Goal: Transaction & Acquisition: Purchase product/service

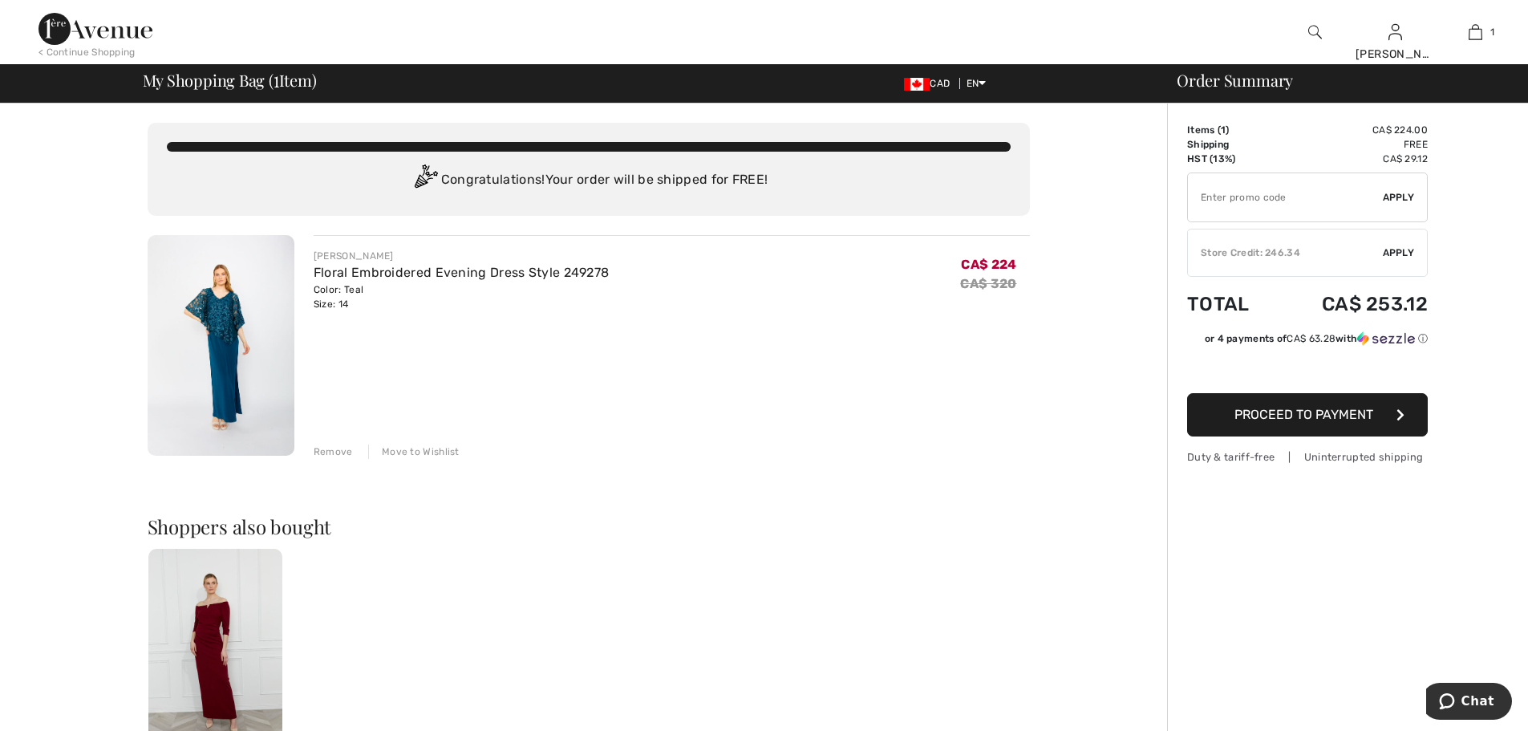
click at [222, 350] on img at bounding box center [221, 345] width 147 height 221
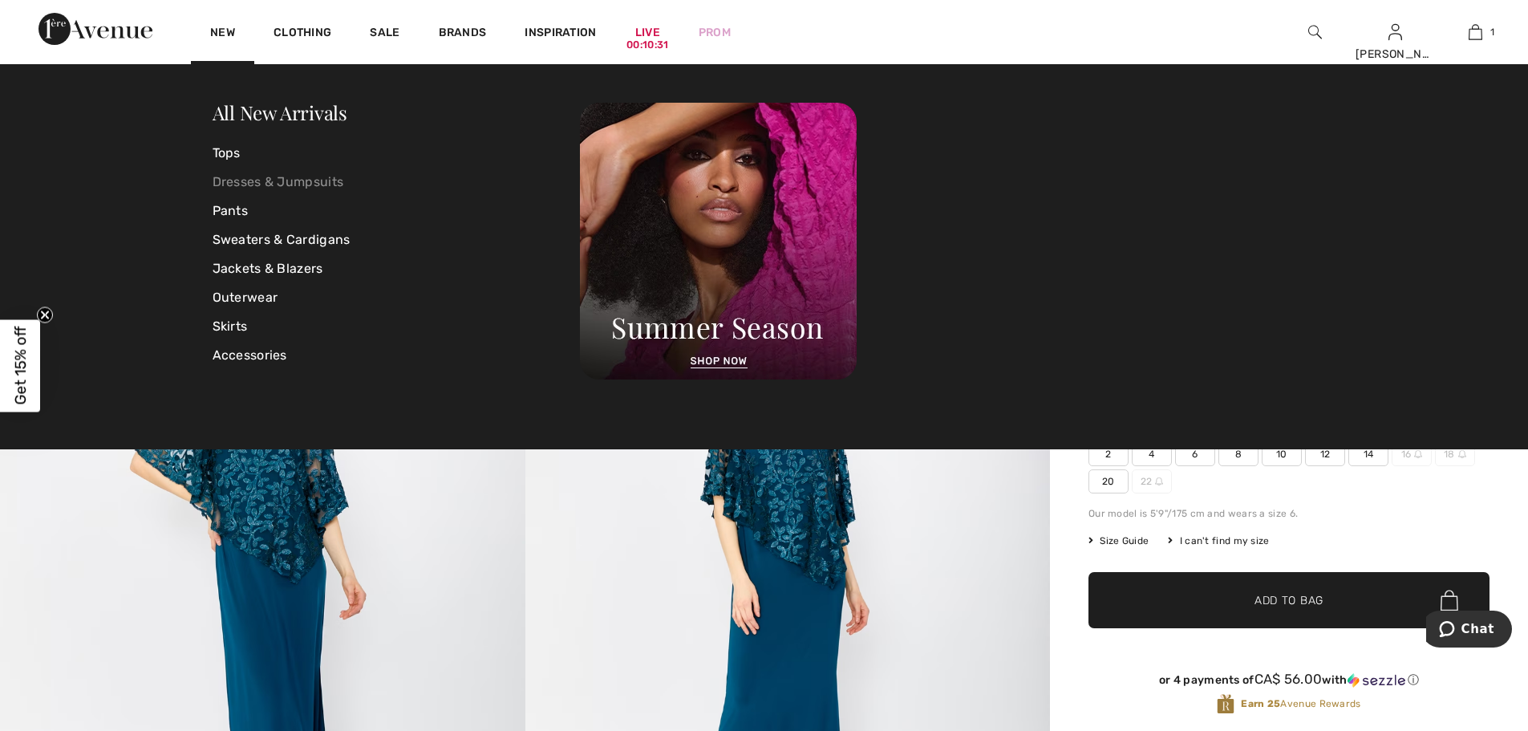
click at [245, 173] on link "Dresses & Jumpsuits" at bounding box center [397, 182] width 368 height 29
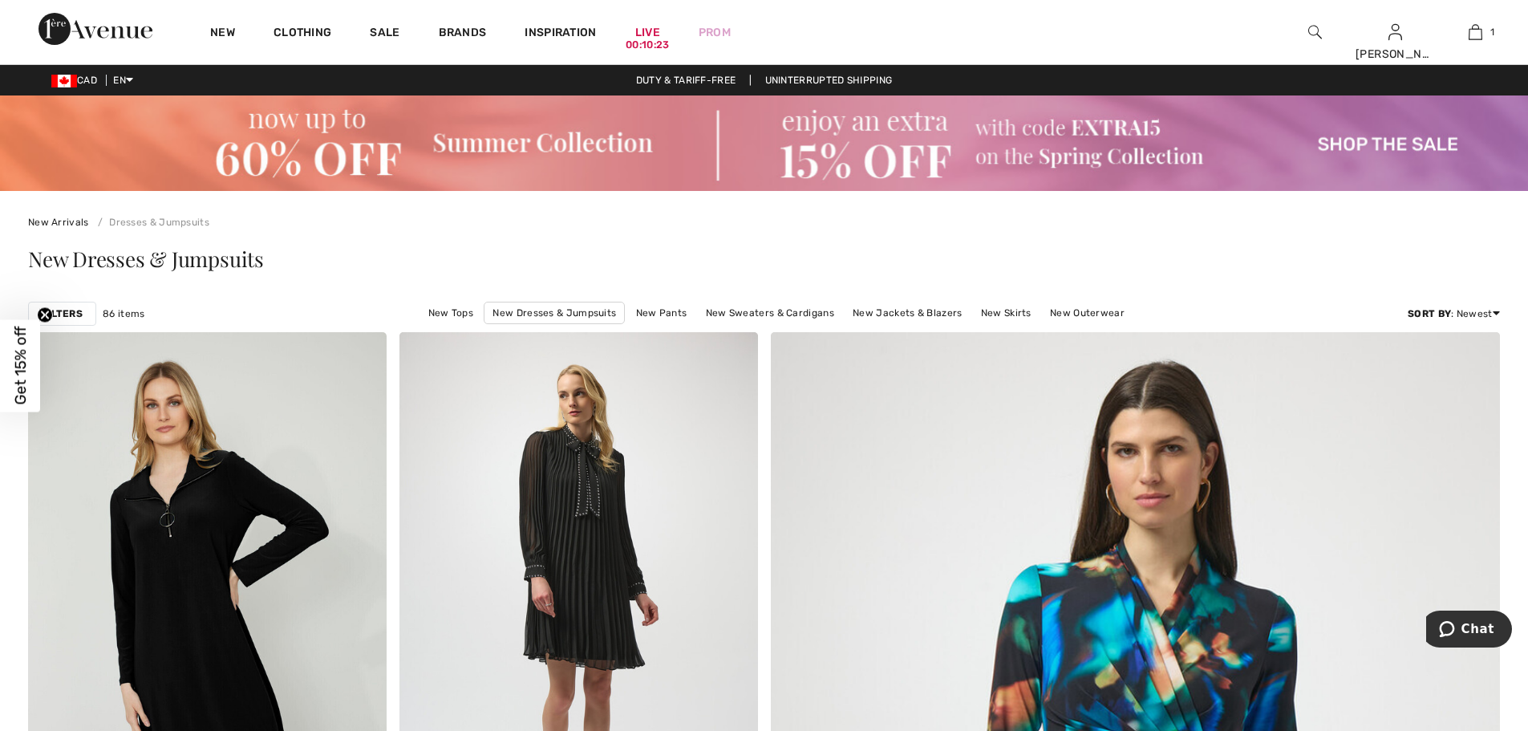
click at [71, 312] on strong "Filters" at bounding box center [62, 313] width 41 height 14
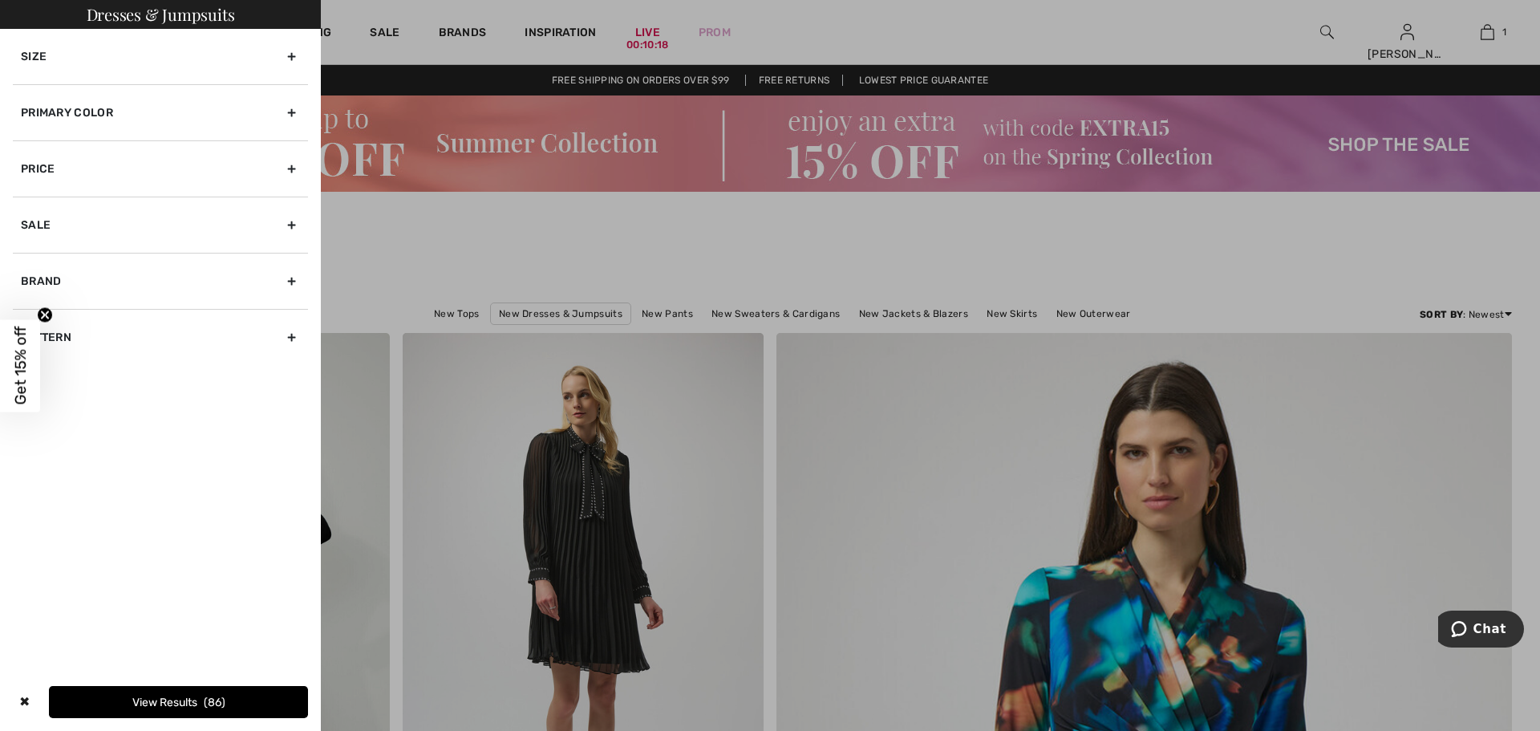
click at [290, 338] on div "Pattern" at bounding box center [160, 337] width 295 height 56
click at [290, 273] on div "Brand" at bounding box center [160, 281] width 295 height 56
click at [93, 310] on label "[PERSON_NAME]" at bounding box center [164, 316] width 287 height 14
click at [183, 697] on button "View Results 86" at bounding box center [178, 702] width 259 height 32
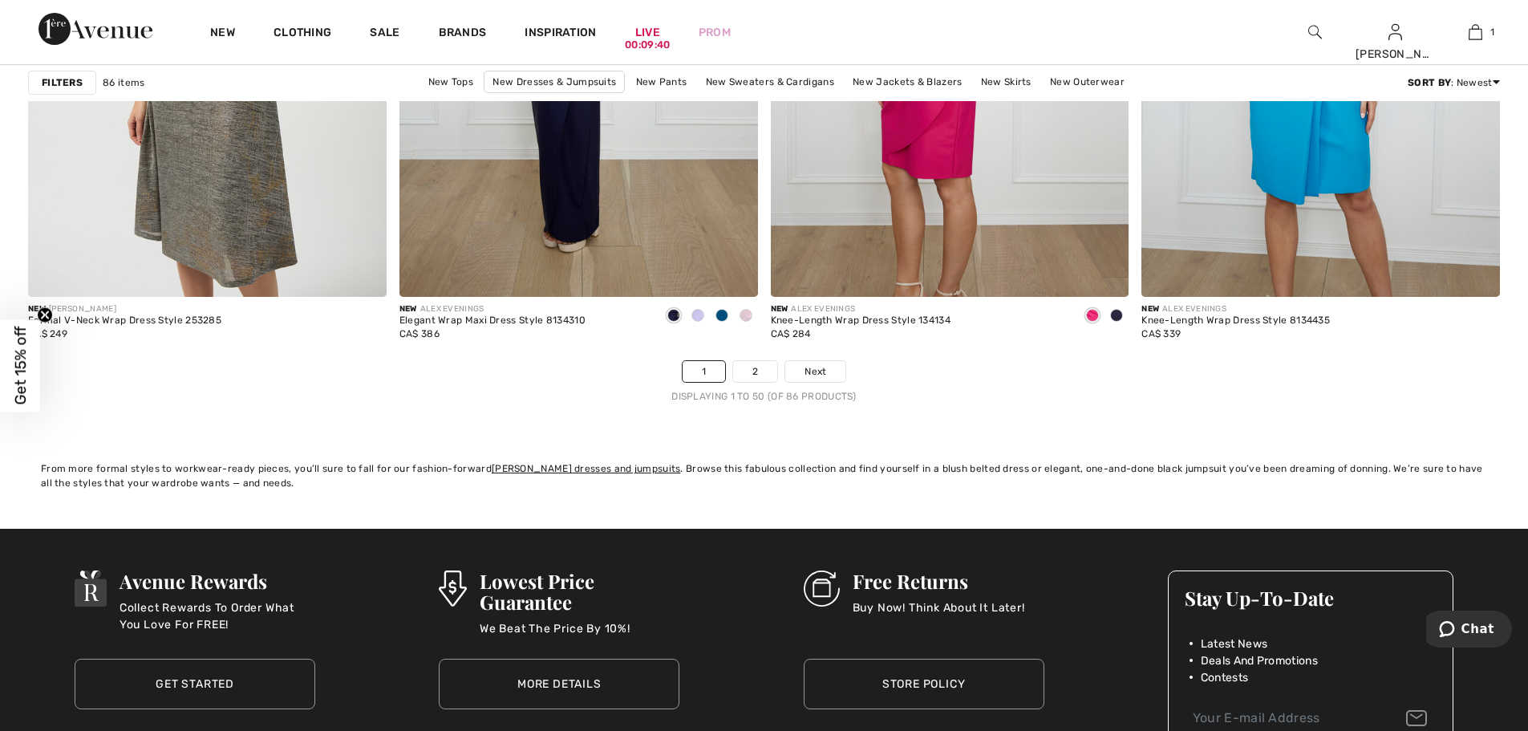
scroll to position [9227, 0]
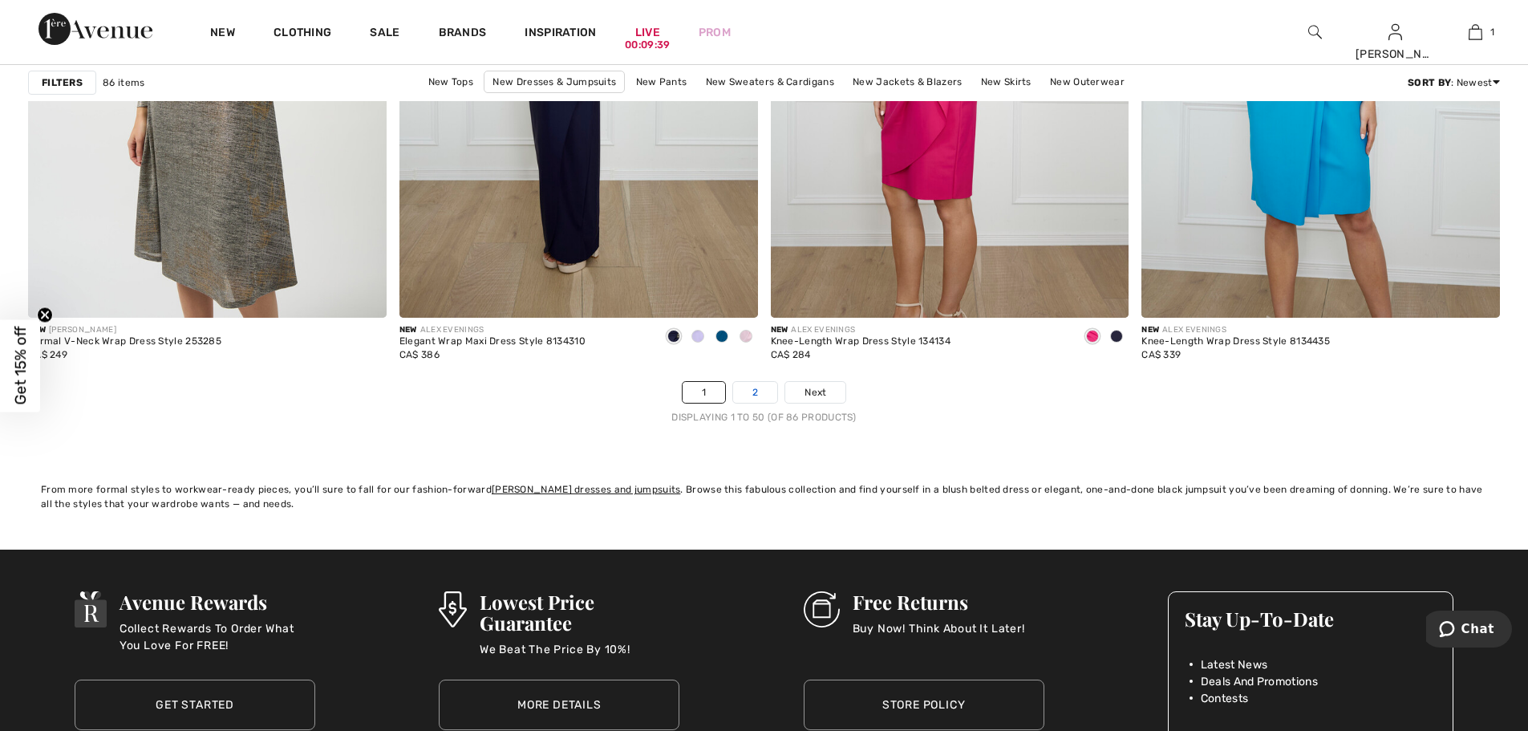
click at [765, 389] on link "2" at bounding box center [755, 392] width 44 height 21
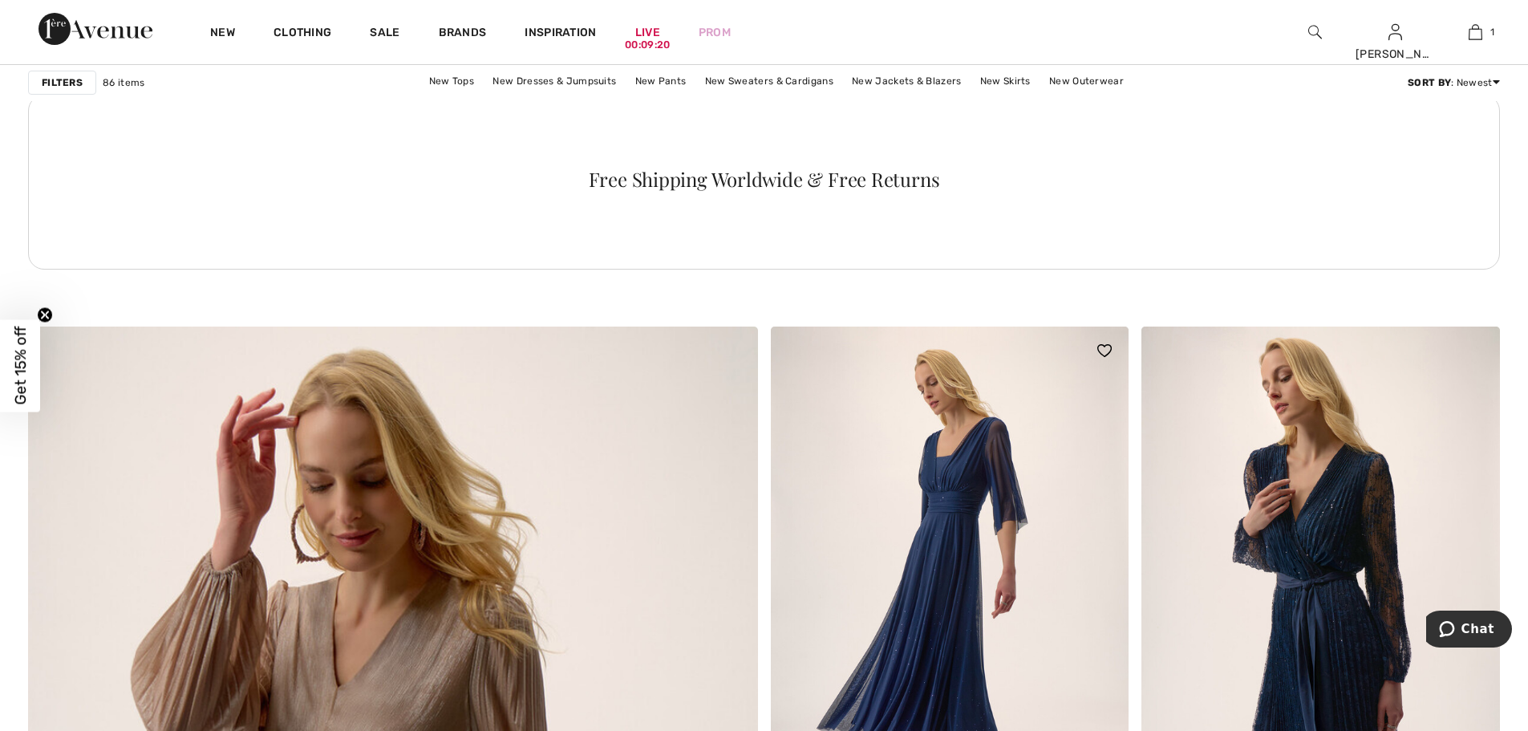
scroll to position [4814, 0]
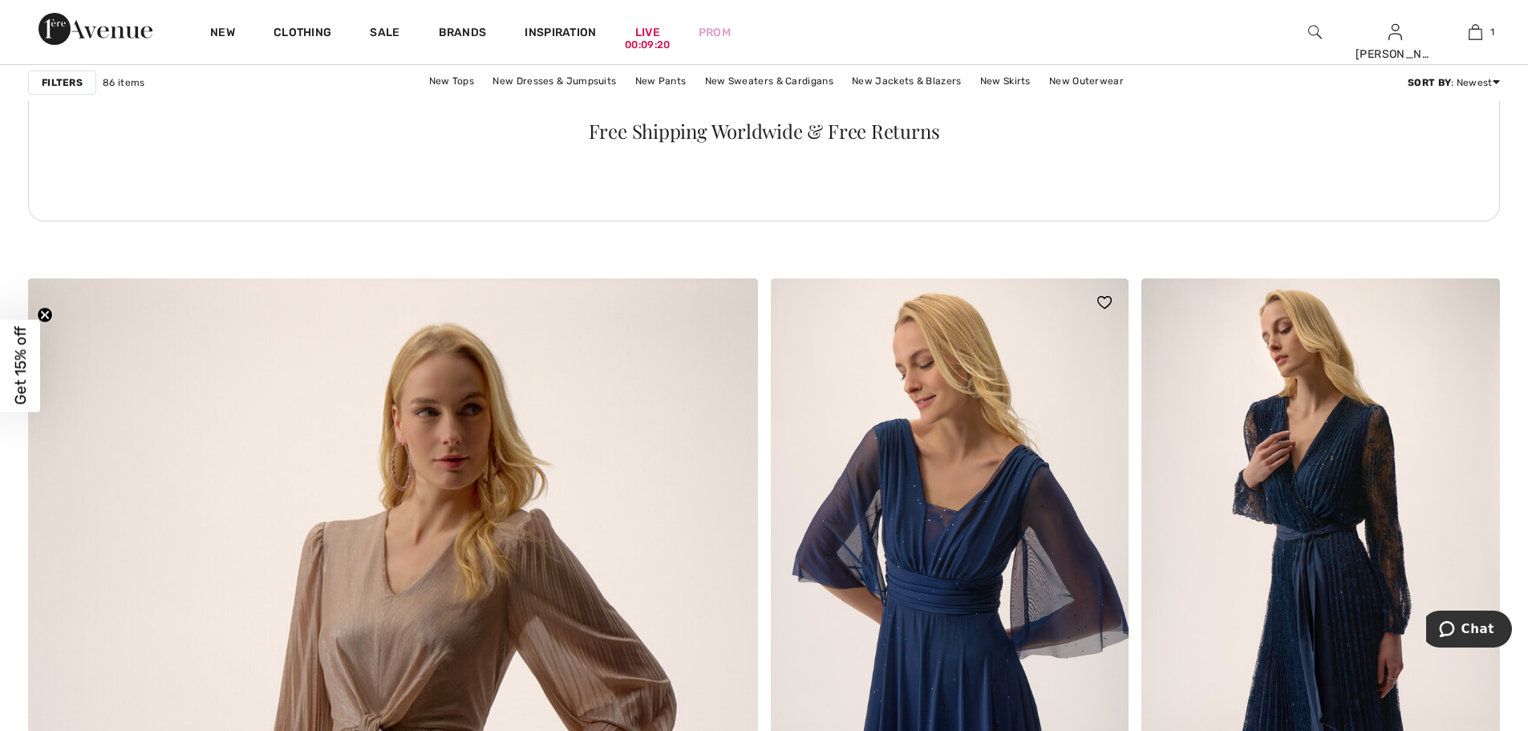
click at [936, 570] on img at bounding box center [950, 547] width 359 height 538
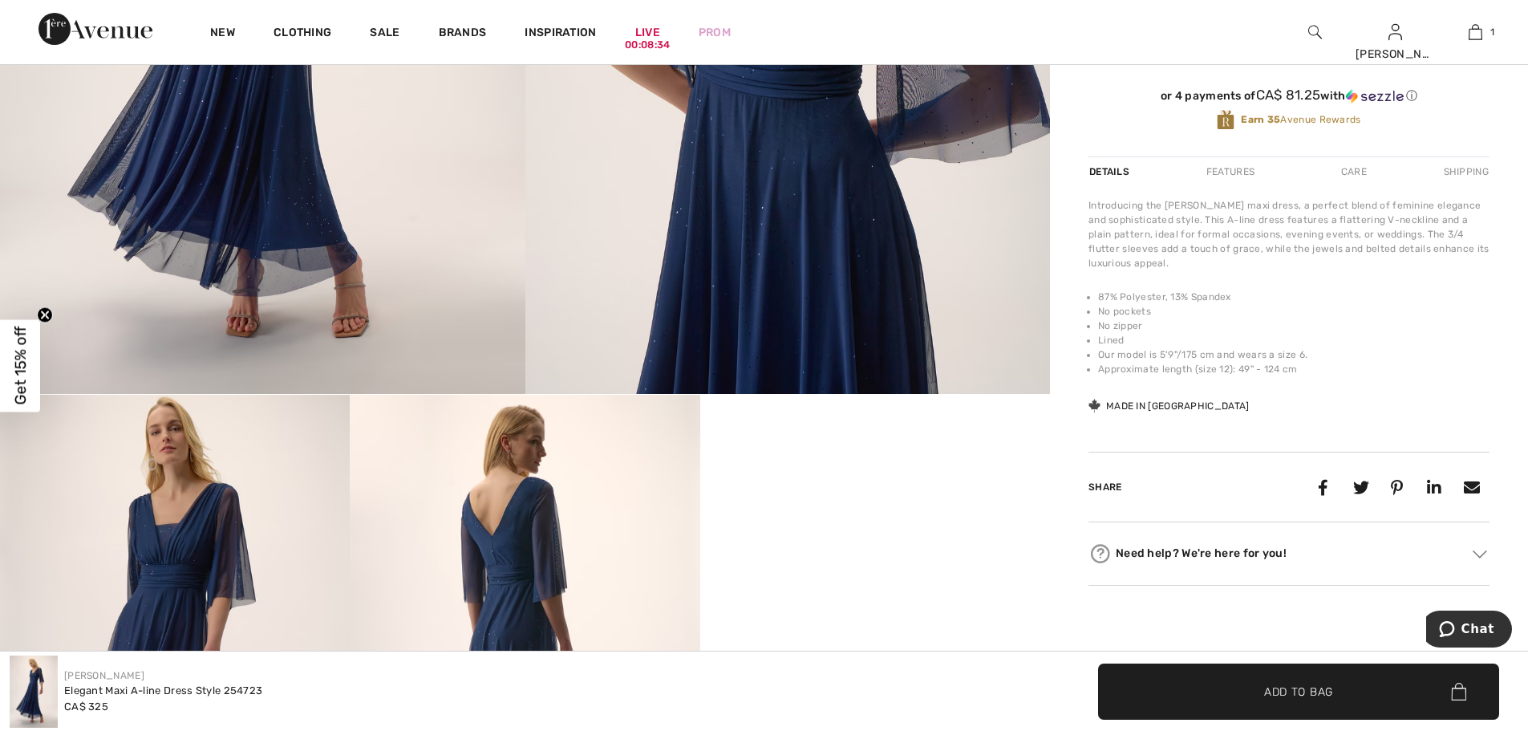
scroll to position [562, 0]
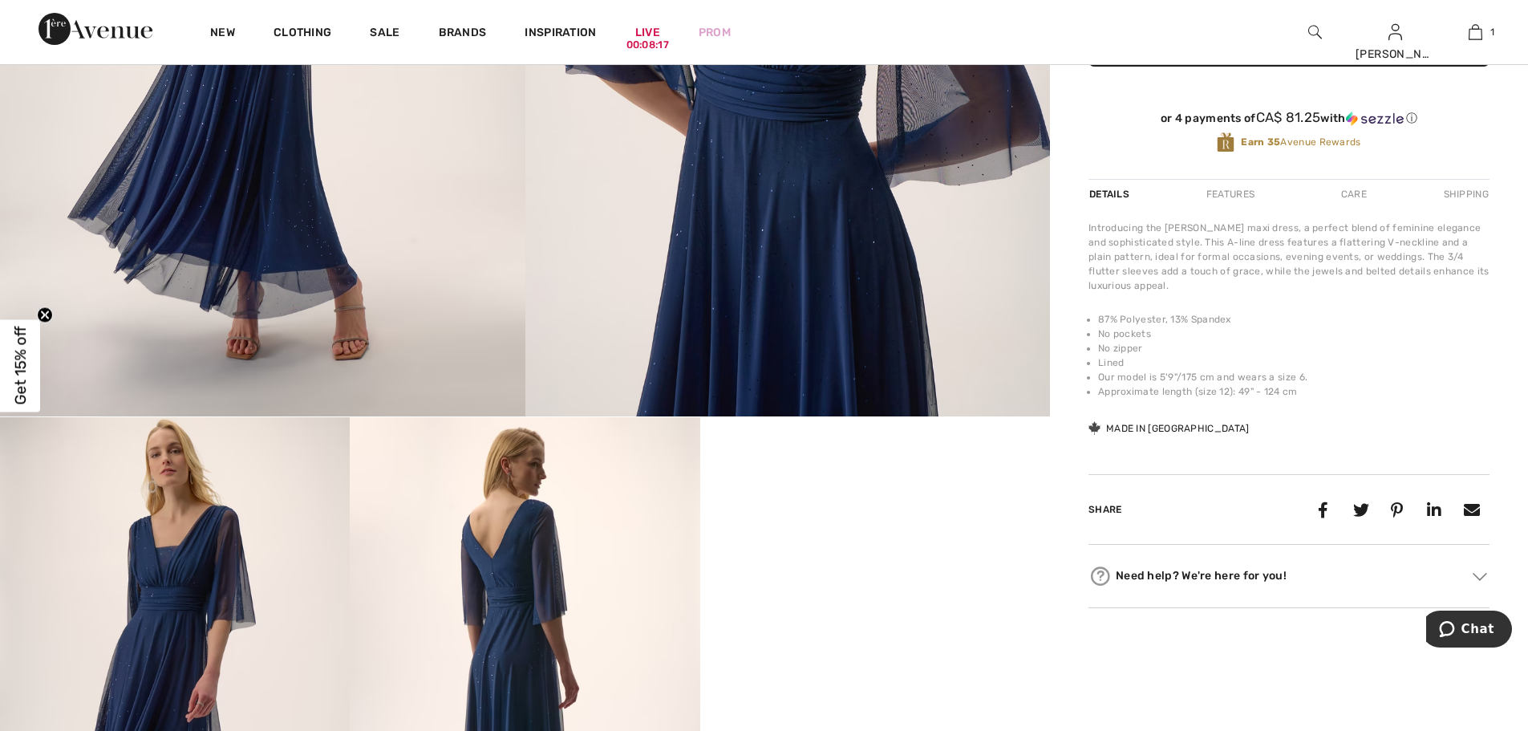
click at [522, 582] on img at bounding box center [525, 679] width 350 height 525
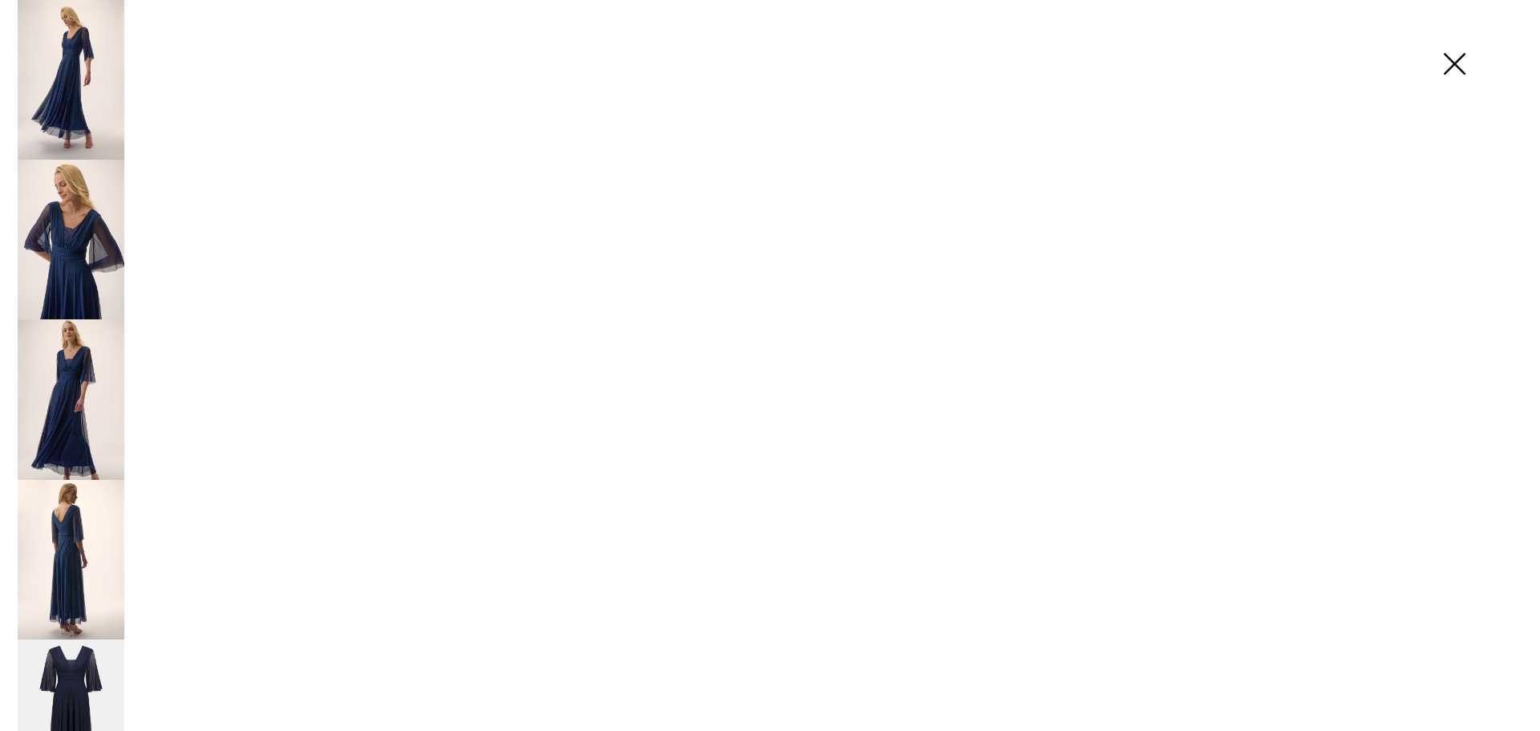
scroll to position [562, 0]
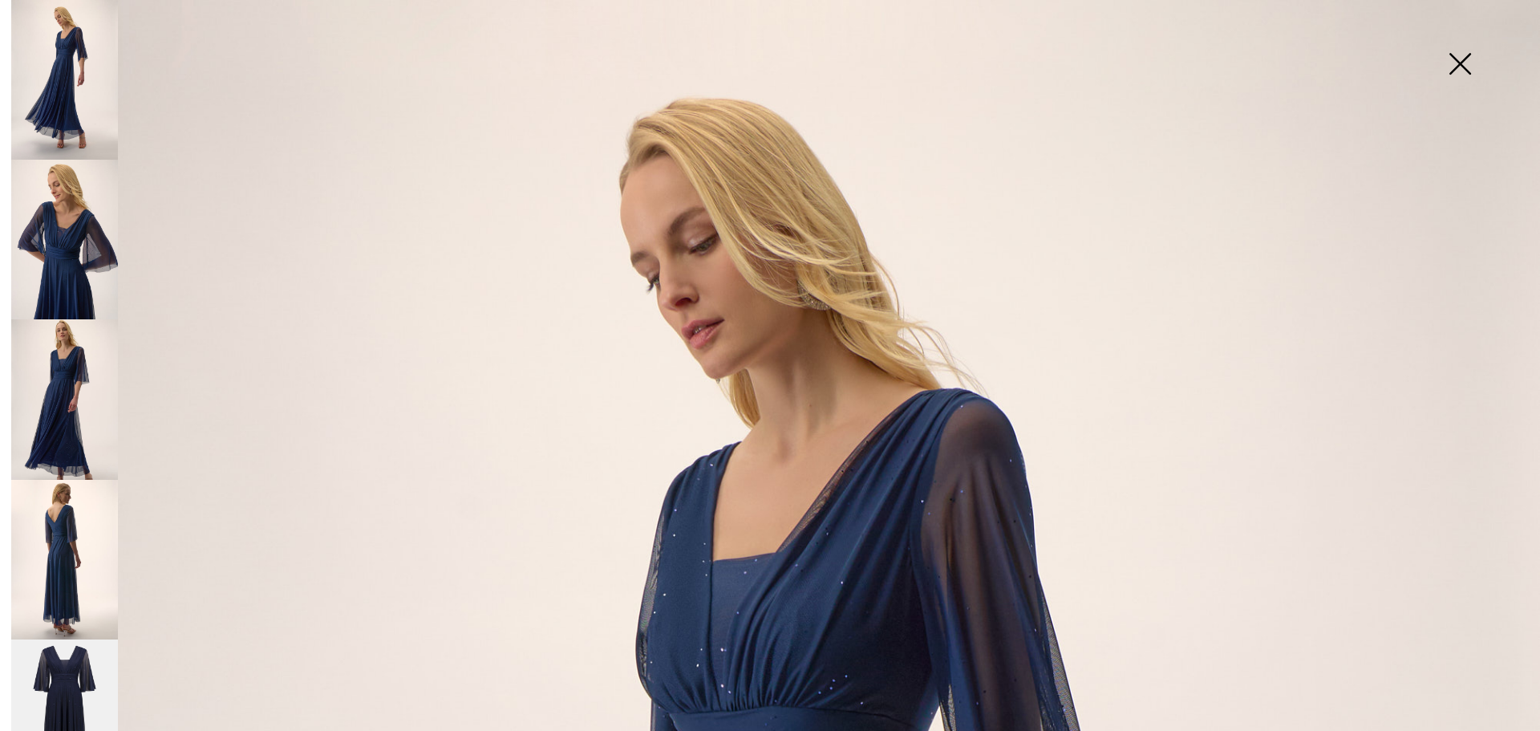
click at [75, 538] on img at bounding box center [64, 560] width 107 height 160
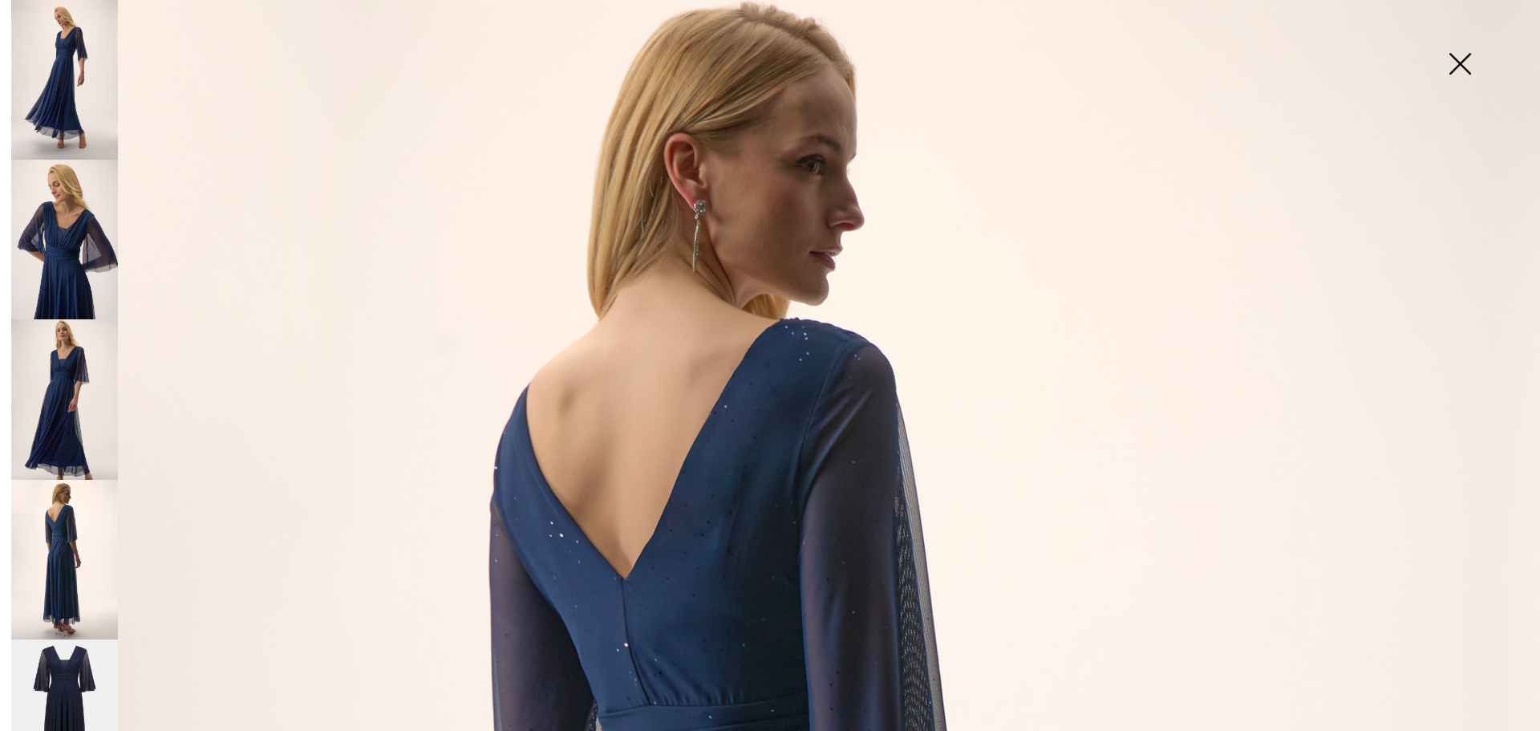
scroll to position [80, 0]
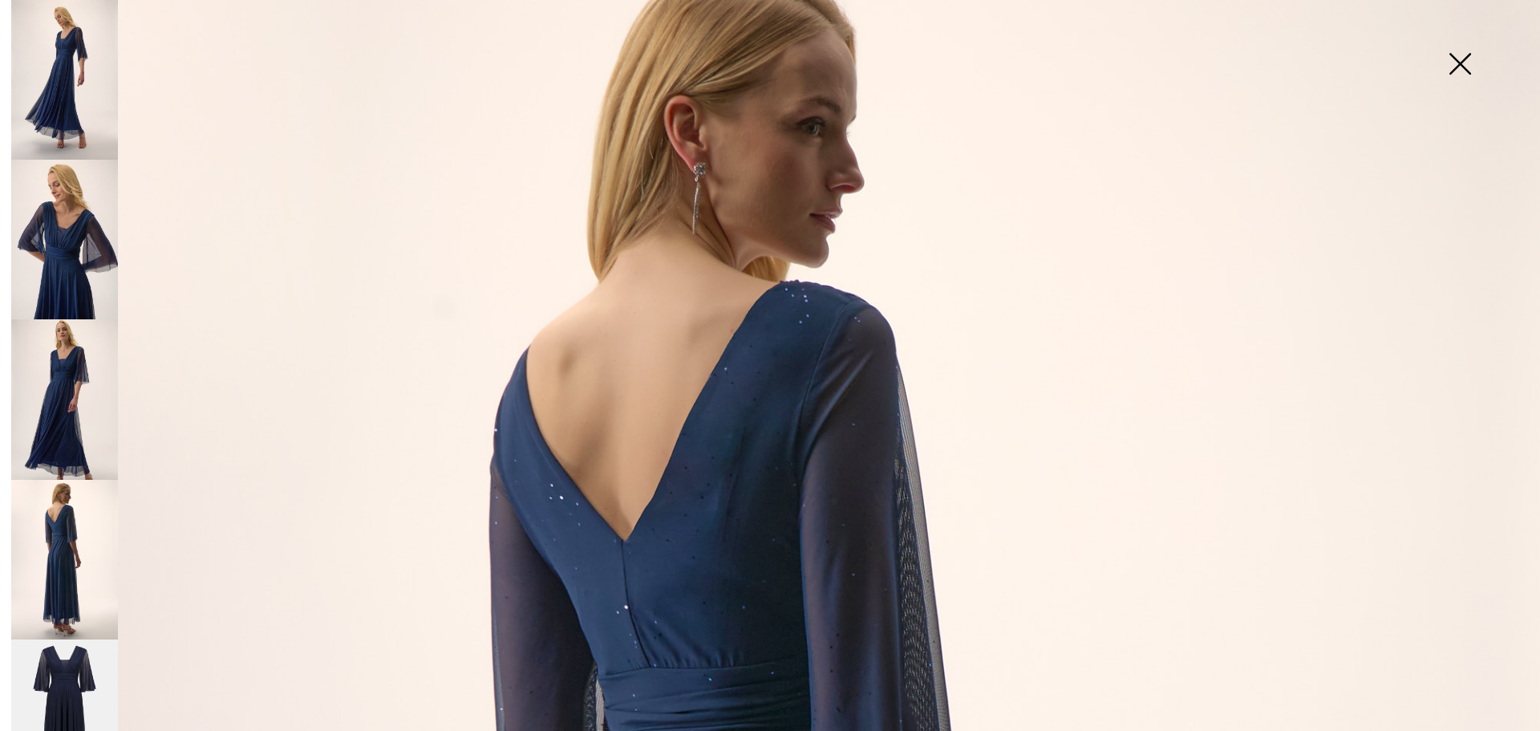
click at [1459, 67] on img at bounding box center [1460, 65] width 80 height 83
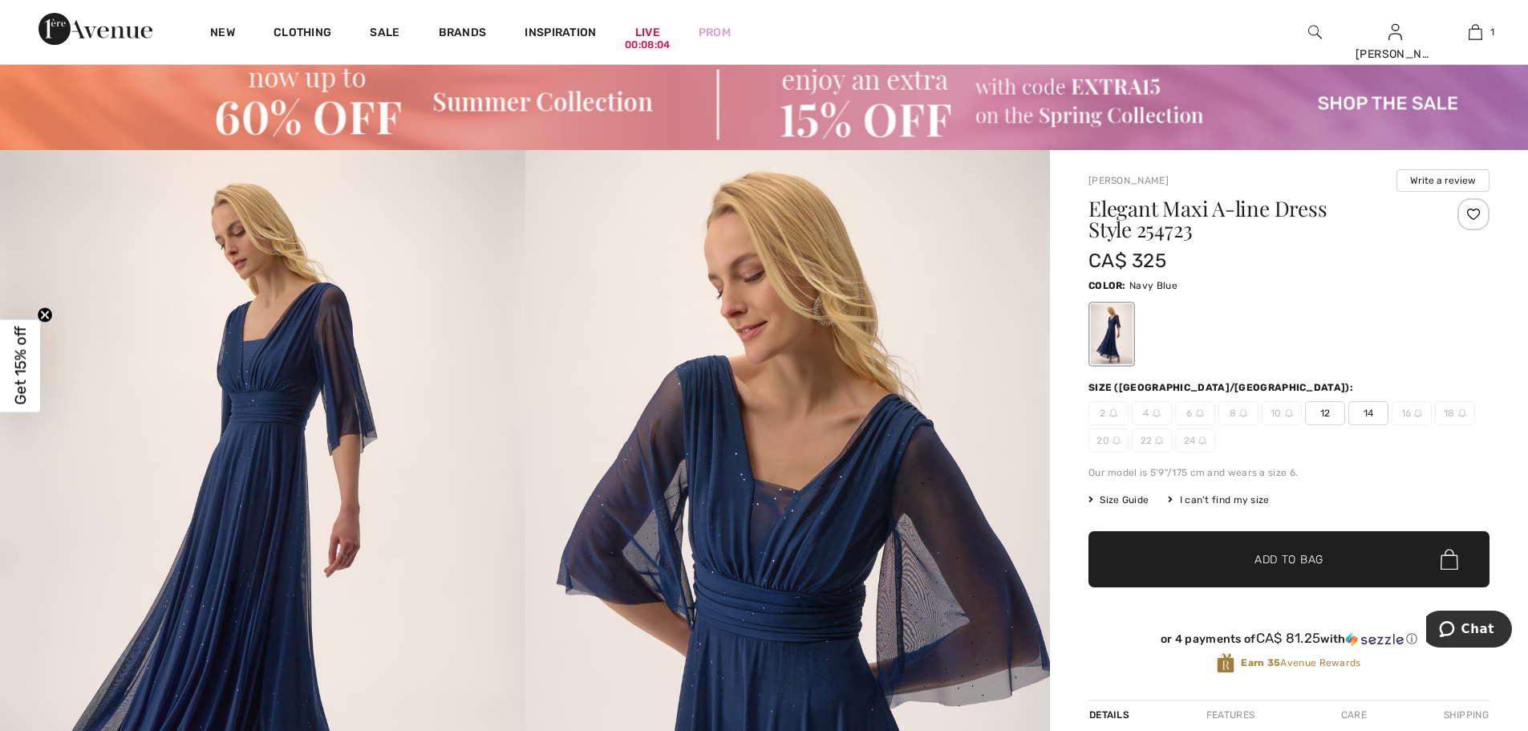
scroll to position [0, 0]
